Goal: Communication & Community: Ask a question

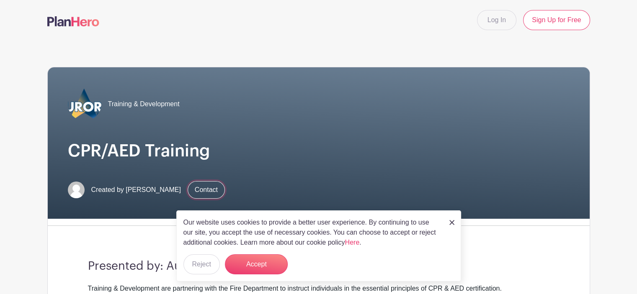
click at [198, 188] on link "Contact" at bounding box center [206, 190] width 37 height 18
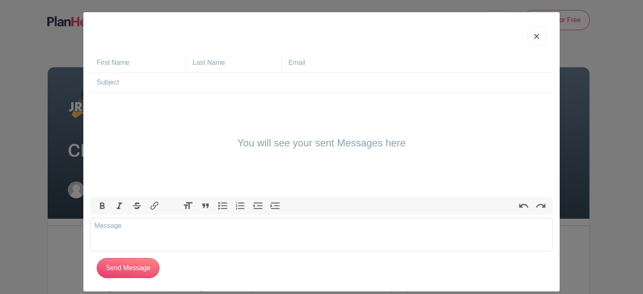
click at [137, 61] on input "text" at bounding box center [141, 62] width 89 height 19
type input "[PERSON_NAME]"
type input "[EMAIL_ADDRESS][DOMAIN_NAME]"
drag, startPoint x: 366, startPoint y: 59, endPoint x: 253, endPoint y: 62, distance: 113.5
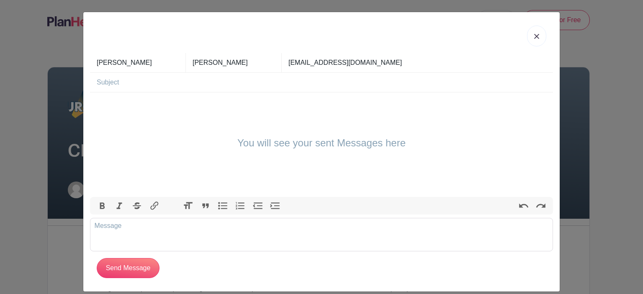
click at [254, 62] on div "[PERSON_NAME][GEOGRAPHIC_DATA] [EMAIL_ADDRESS][DOMAIN_NAME]" at bounding box center [321, 63] width 463 height 20
type input "[EMAIL_ADDRESS][DOMAIN_NAME]"
click at [153, 84] on input "text" at bounding box center [325, 82] width 456 height 19
drag, startPoint x: 154, startPoint y: 28, endPoint x: 240, endPoint y: 41, distance: 87.2
click at [240, 41] on div at bounding box center [321, 36] width 463 height 34
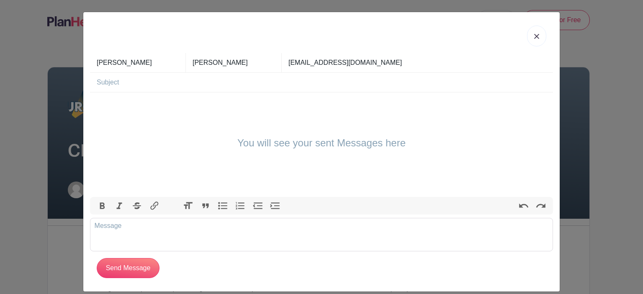
click at [117, 83] on input "text" at bounding box center [325, 82] width 456 height 19
type input "CPR/AED Training"
click at [101, 115] on div "You will see your sent Messages here" at bounding box center [321, 145] width 463 height 105
click at [116, 235] on trix-editor at bounding box center [321, 235] width 463 height 34
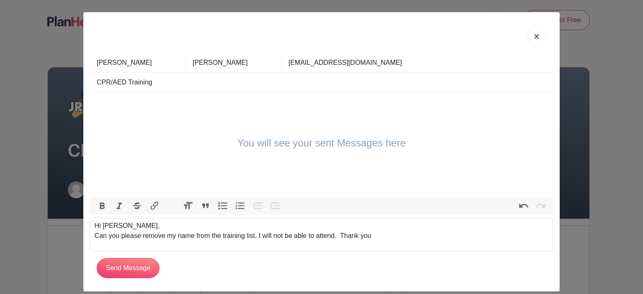
click at [114, 227] on div "Hi [PERSON_NAME], Can you please remove my name from the training list. I will …" at bounding box center [322, 231] width 454 height 20
click at [220, 234] on div "Hi [PERSON_NAME], Can you please remove my name from the training list. I will …" at bounding box center [322, 231] width 454 height 20
type trix-editor "<div>Hi [PERSON_NAME],<br>Can you please remove my name from the [DATE] trainin…"
click at [123, 268] on input "Send Message" at bounding box center [128, 268] width 63 height 20
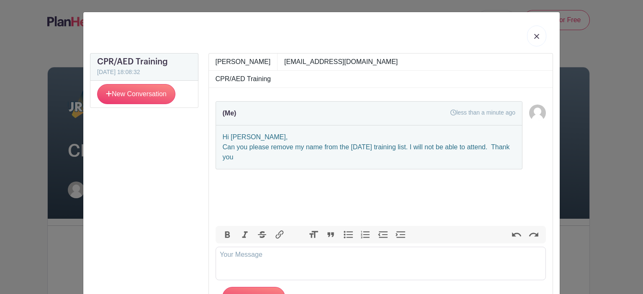
click at [535, 36] on img at bounding box center [536, 36] width 5 height 5
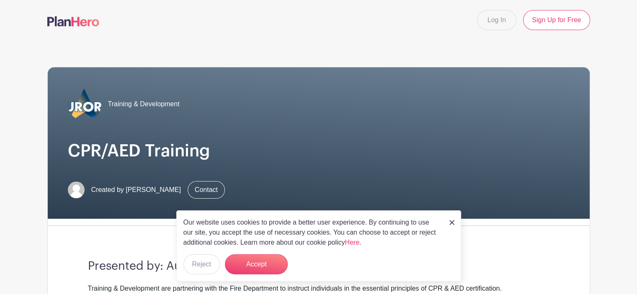
click at [450, 223] on img at bounding box center [451, 222] width 5 height 5
